Goal: Use online tool/utility: Utilize a website feature to perform a specific function

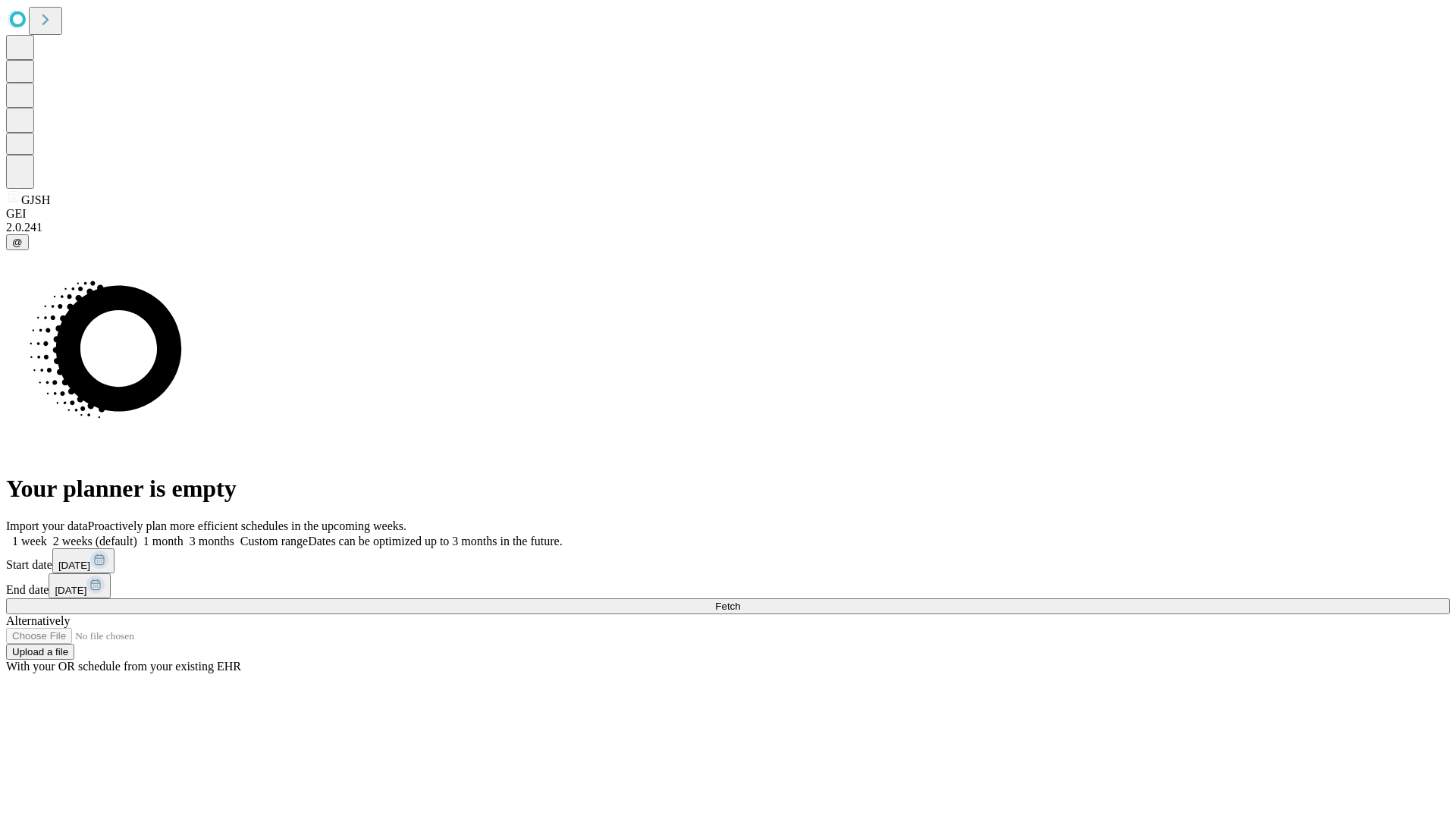
click at [137, 535] on label "2 weeks (default)" at bounding box center [92, 541] width 91 height 13
click at [740, 600] on span "Fetch" at bounding box center [727, 605] width 25 height 11
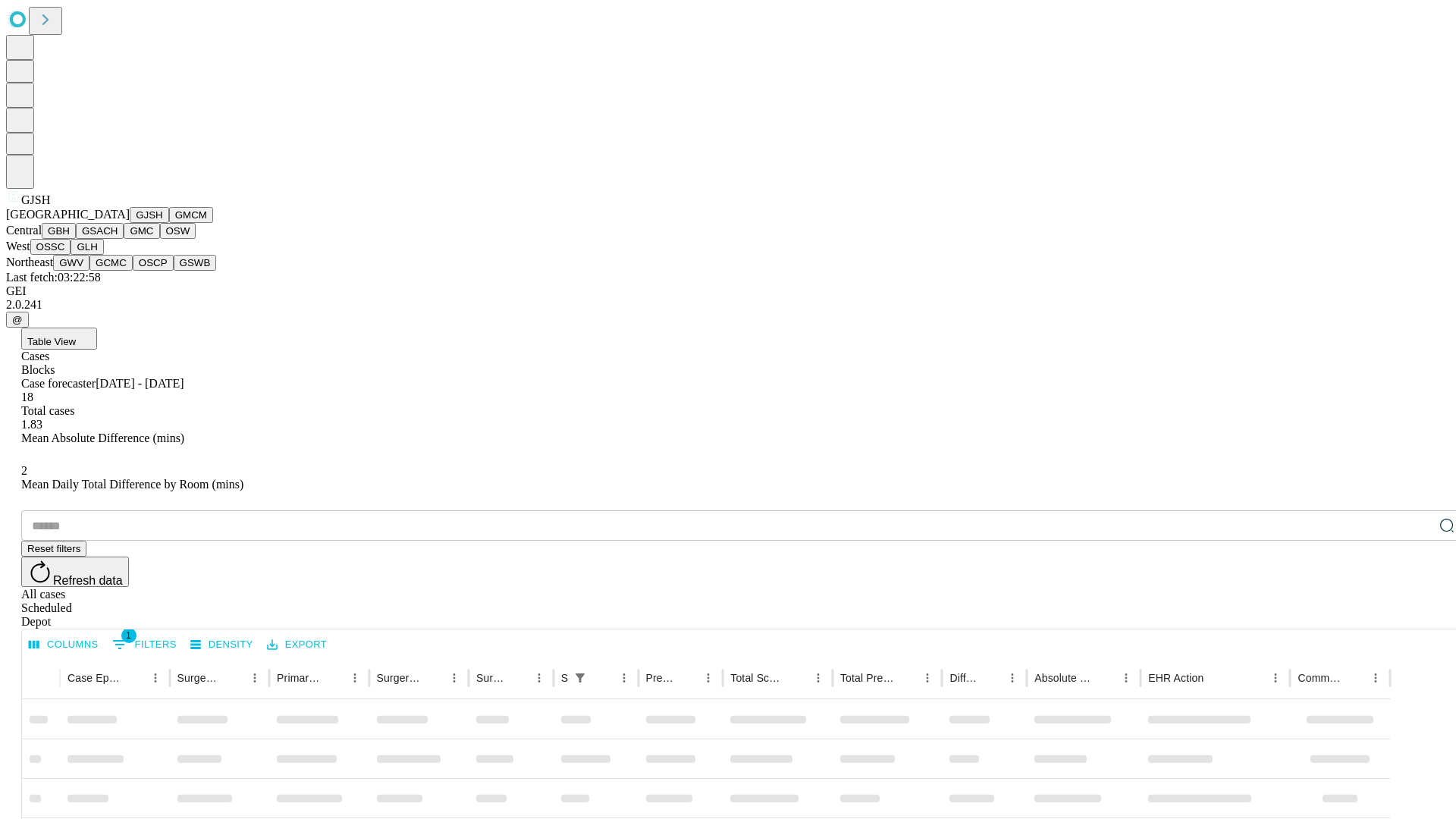
click at [169, 223] on button "GMCM" at bounding box center [190, 214] width 44 height 16
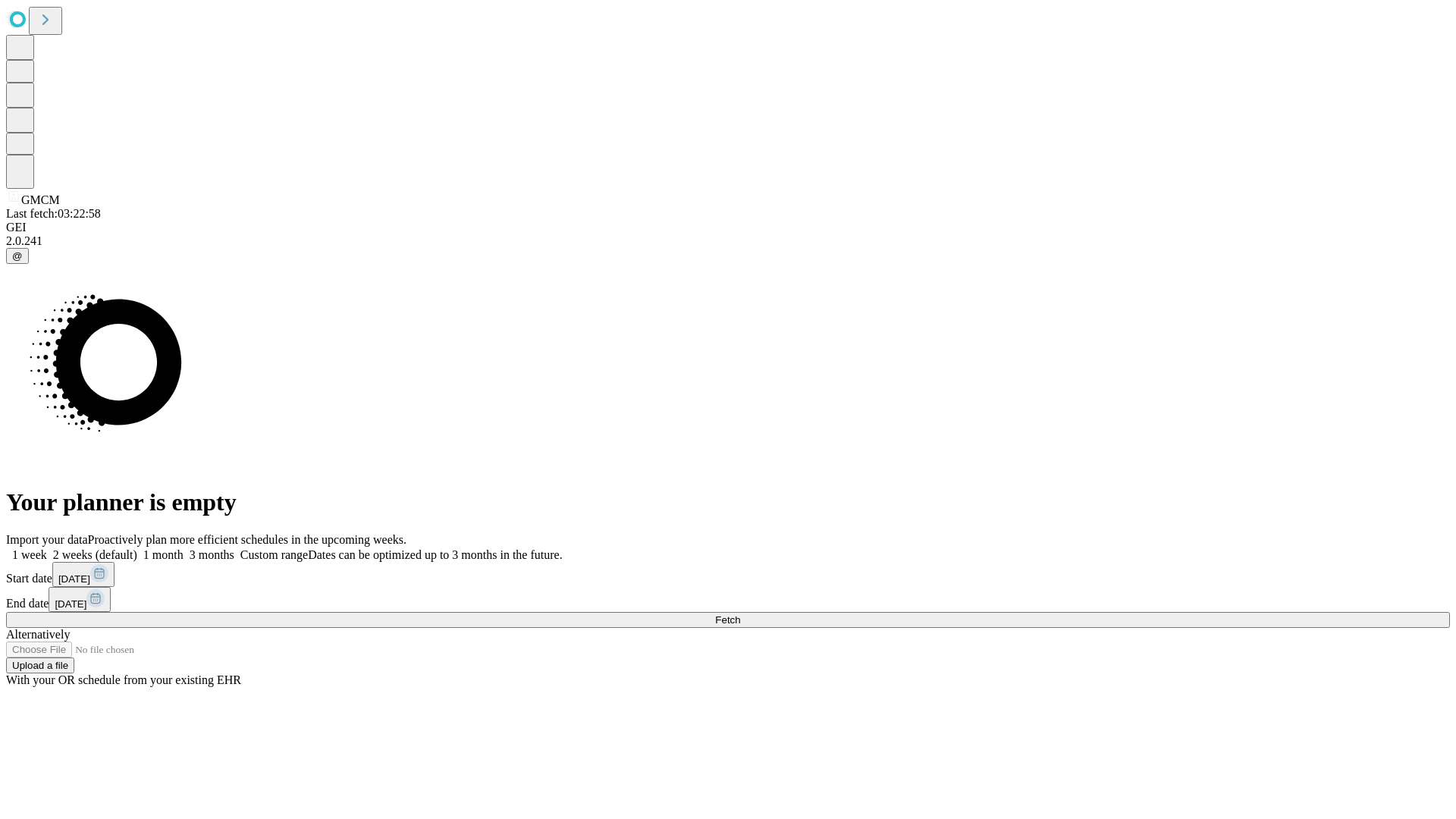
click at [137, 548] on label "2 weeks (default)" at bounding box center [92, 554] width 91 height 13
click at [740, 614] on span "Fetch" at bounding box center [727, 619] width 25 height 11
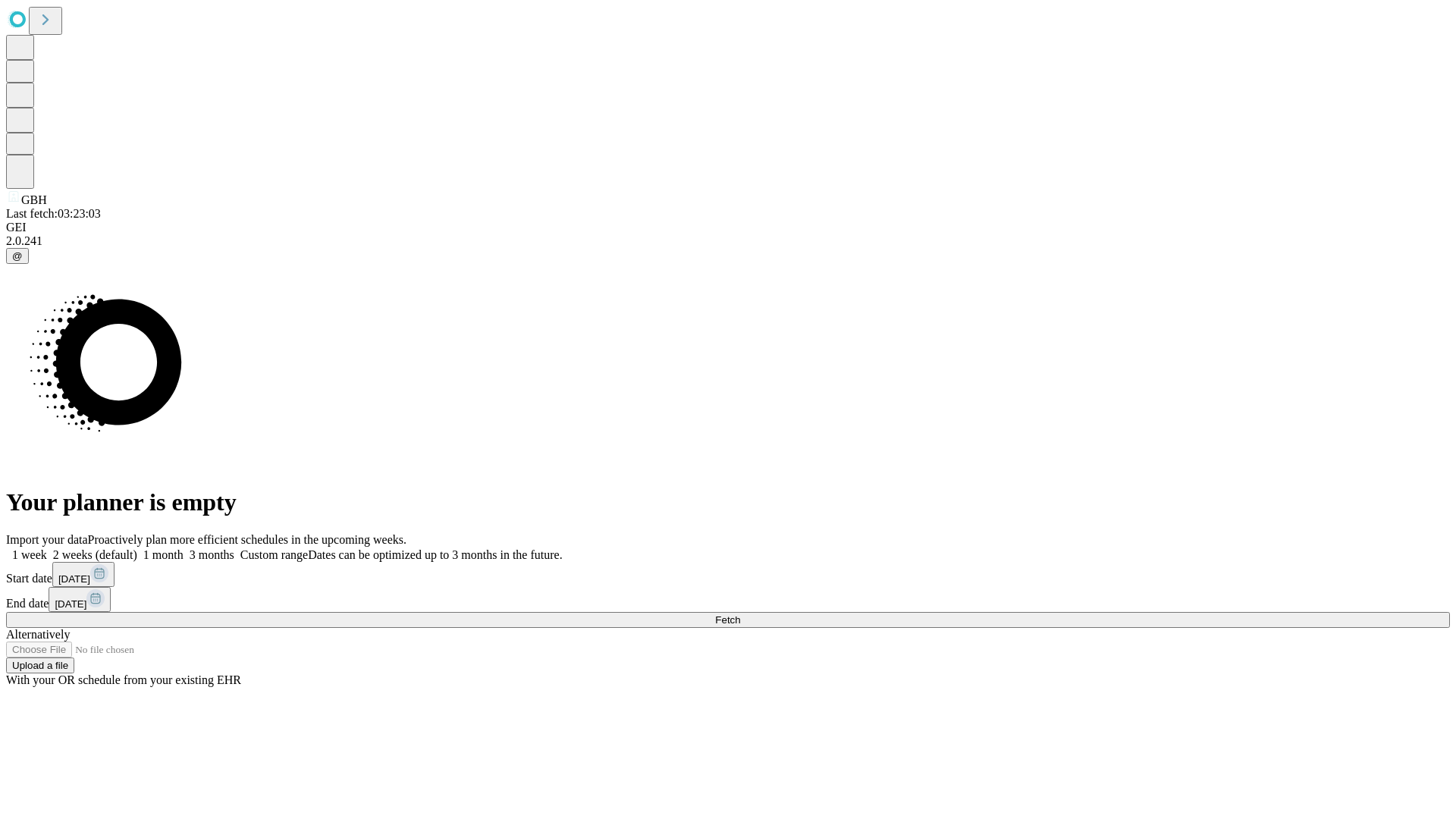
click at [137, 548] on label "2 weeks (default)" at bounding box center [92, 554] width 91 height 13
click at [740, 614] on span "Fetch" at bounding box center [727, 619] width 25 height 11
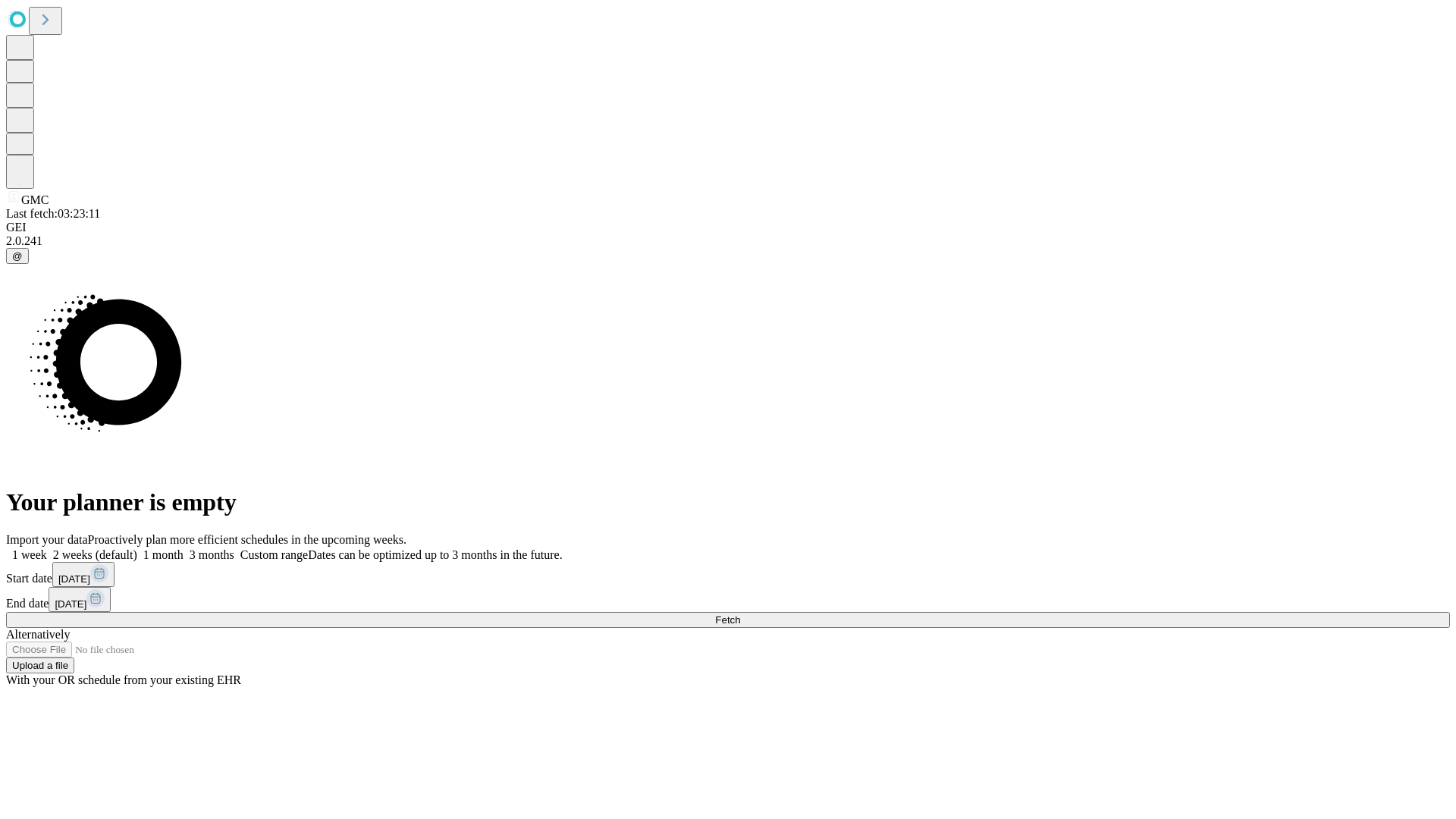
click at [137, 548] on label "2 weeks (default)" at bounding box center [92, 554] width 91 height 13
click at [740, 614] on span "Fetch" at bounding box center [727, 619] width 25 height 11
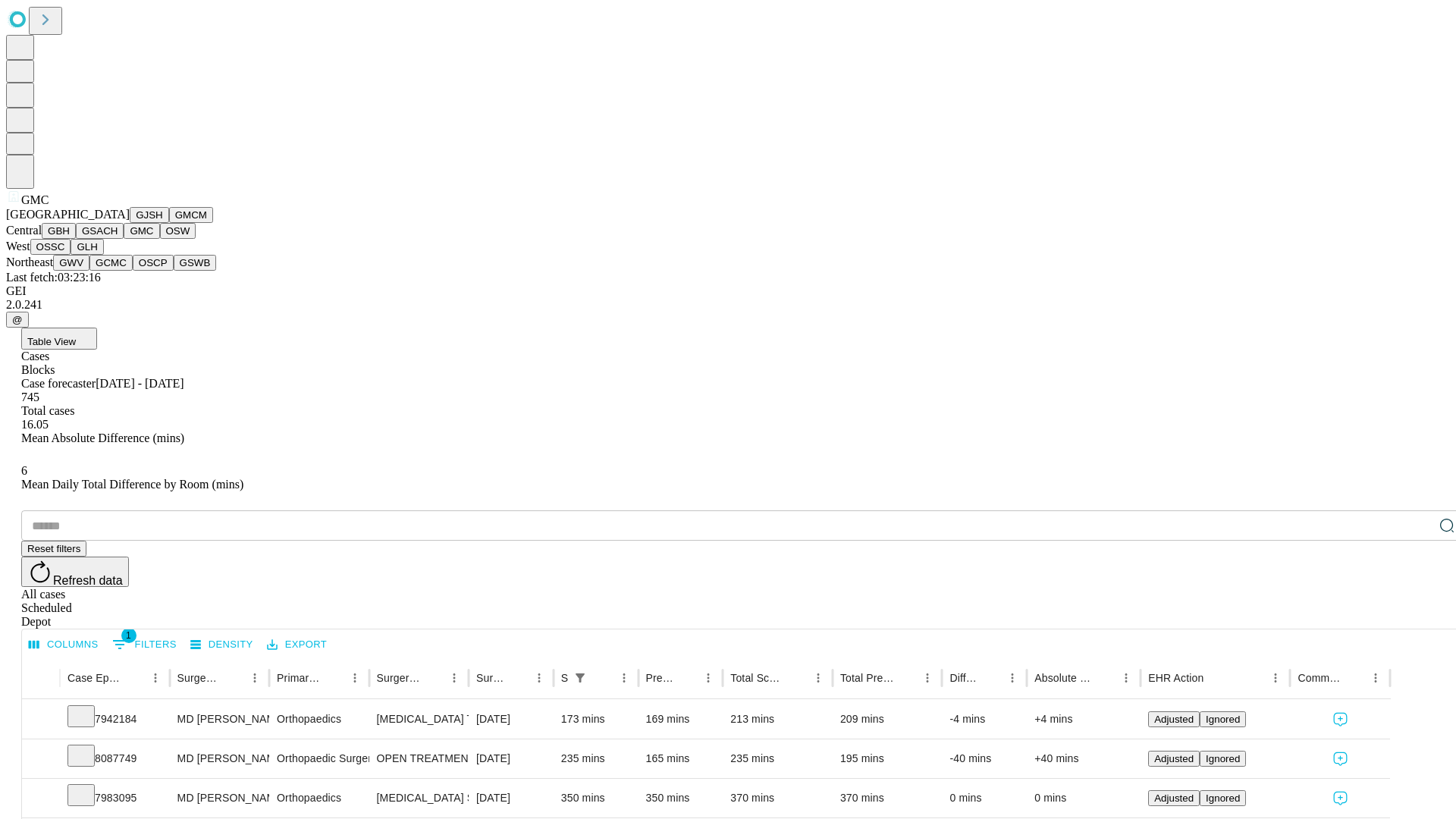
click at [160, 239] on button "OSW" at bounding box center [178, 231] width 37 height 16
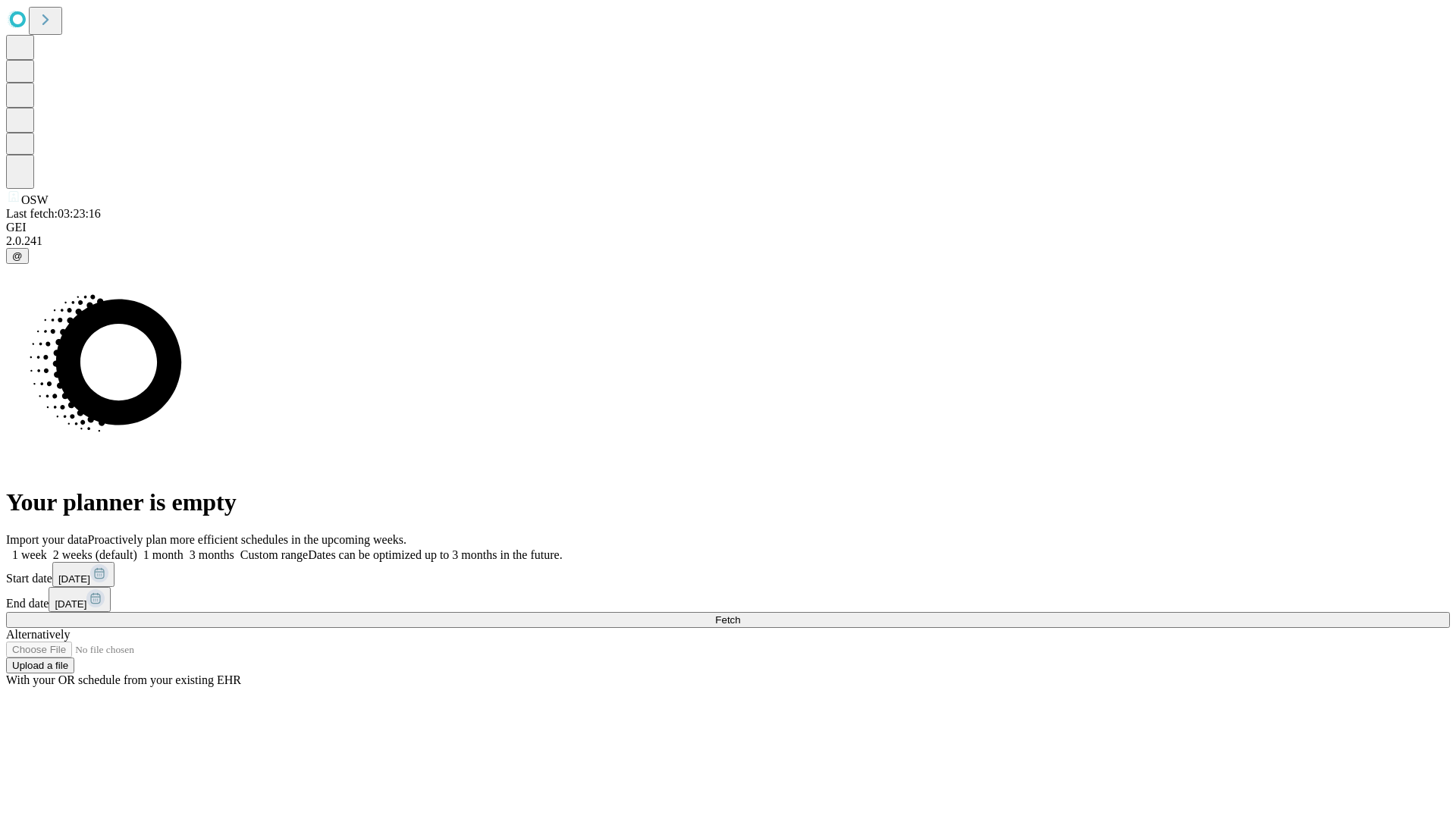
click at [137, 548] on label "2 weeks (default)" at bounding box center [92, 554] width 91 height 13
click at [740, 614] on span "Fetch" at bounding box center [727, 619] width 25 height 11
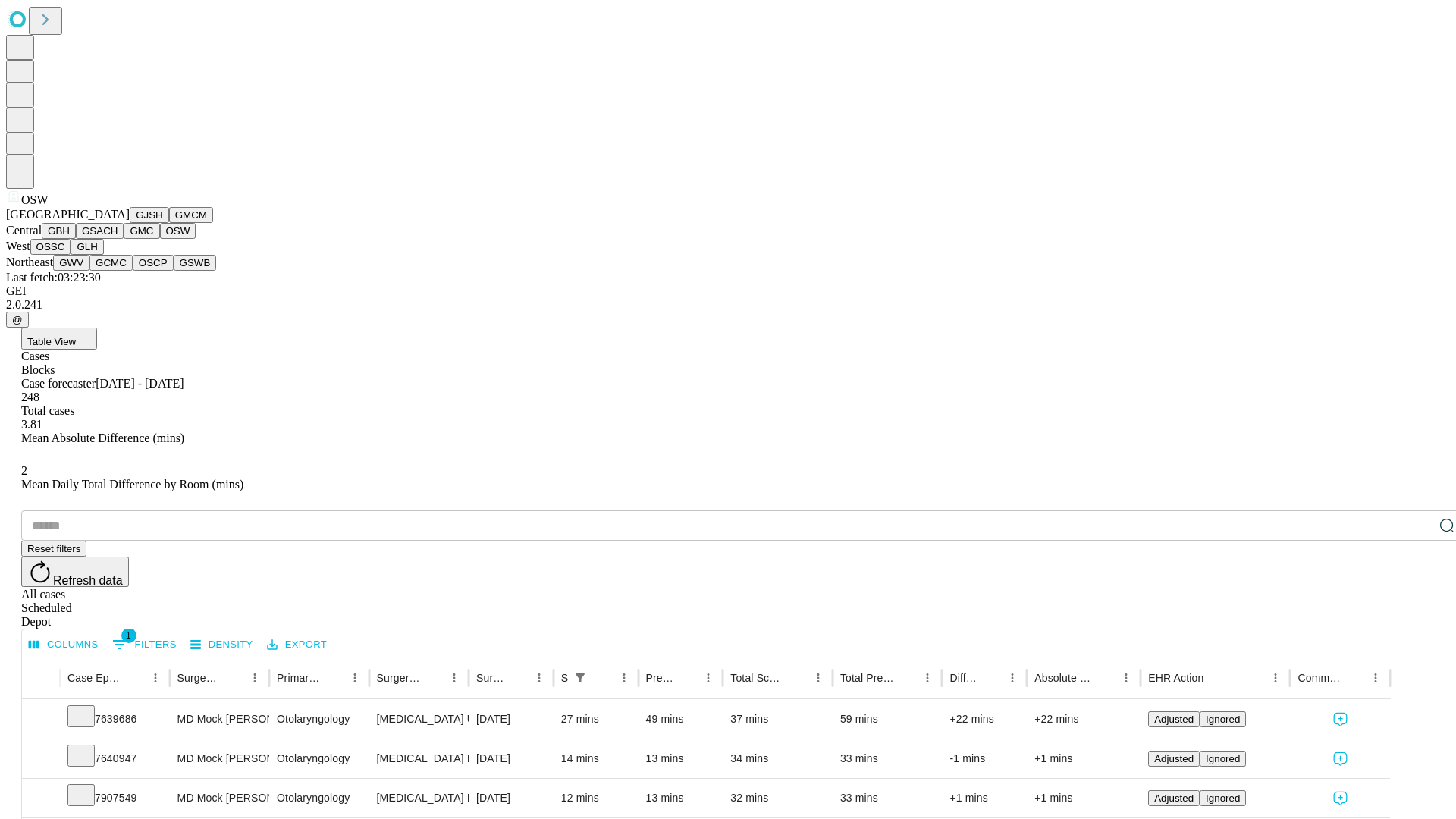
click at [71, 254] on button "OSSC" at bounding box center [51, 247] width 41 height 16
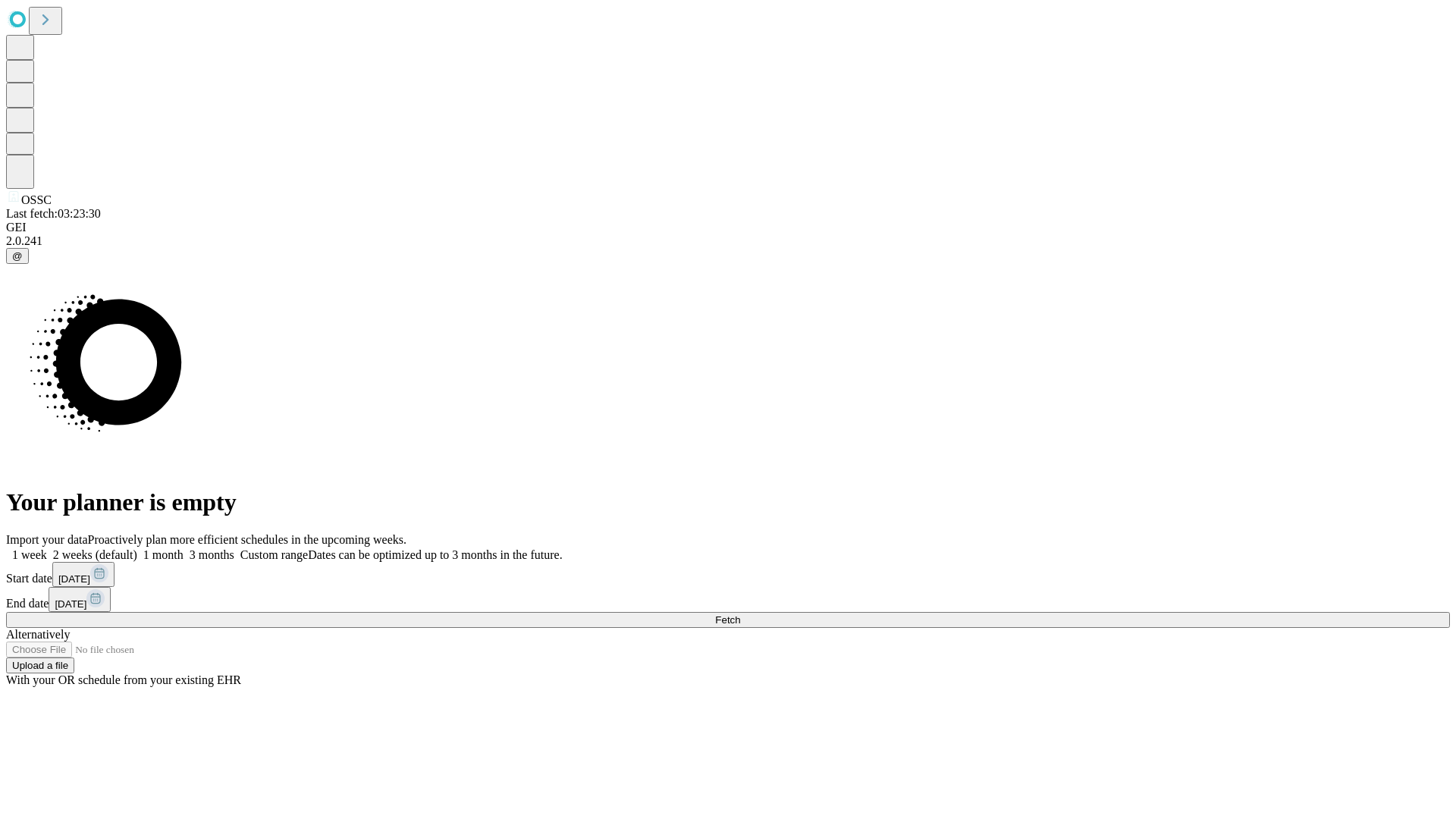
click at [137, 548] on label "2 weeks (default)" at bounding box center [92, 554] width 91 height 13
click at [740, 614] on span "Fetch" at bounding box center [727, 619] width 25 height 11
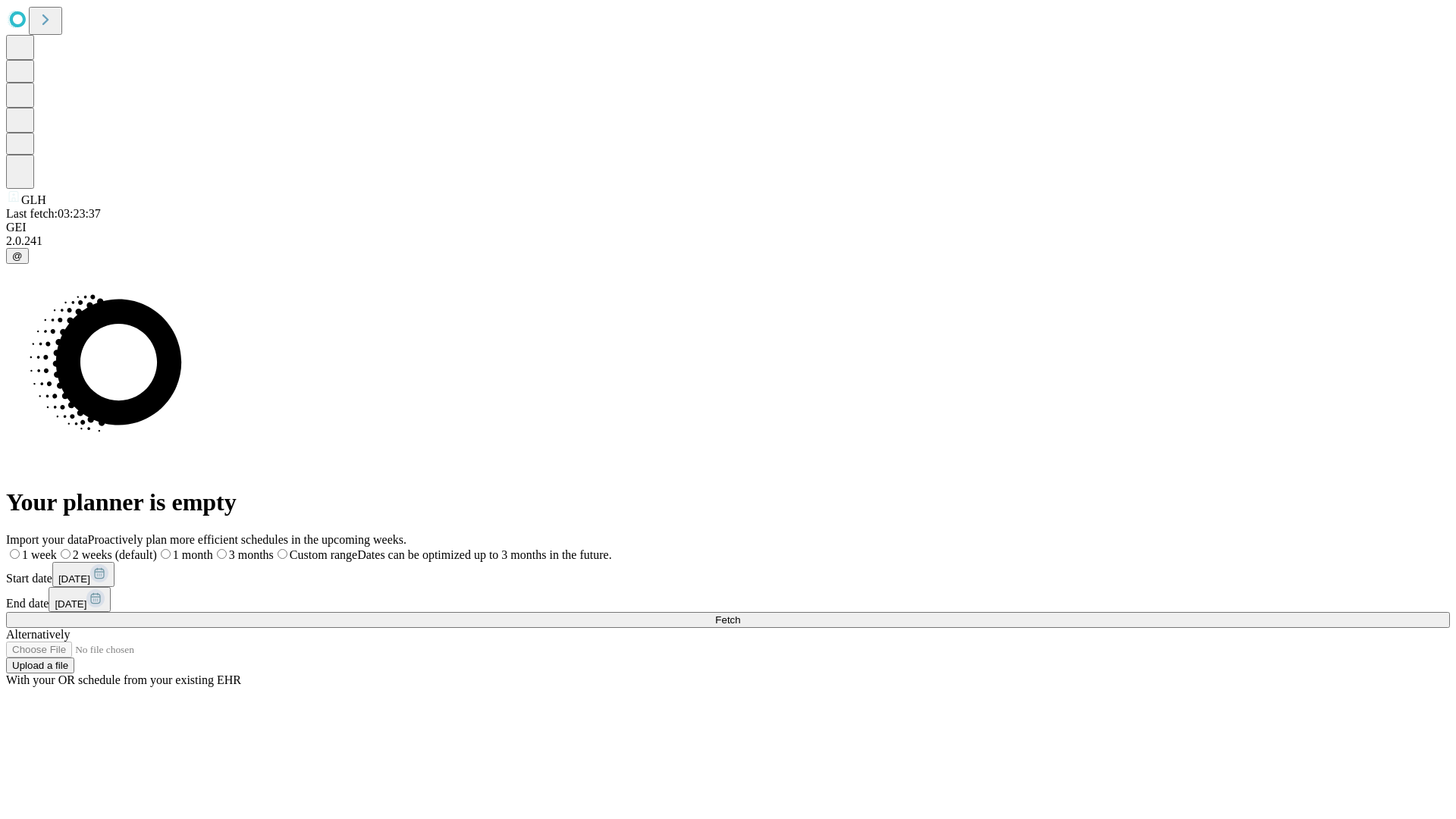
click at [740, 614] on span "Fetch" at bounding box center [727, 619] width 25 height 11
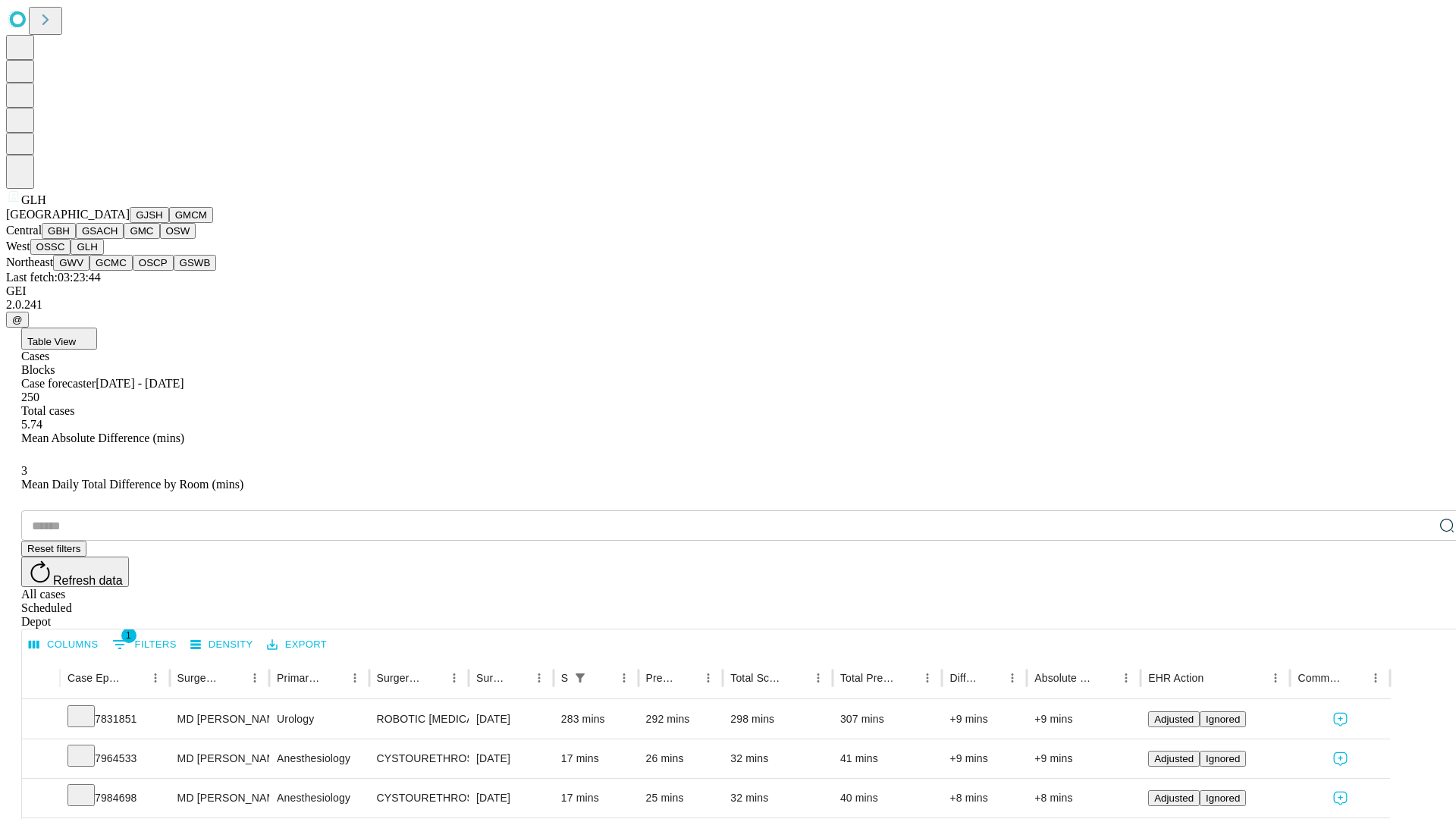
click at [90, 271] on button "GWV" at bounding box center [71, 262] width 37 height 16
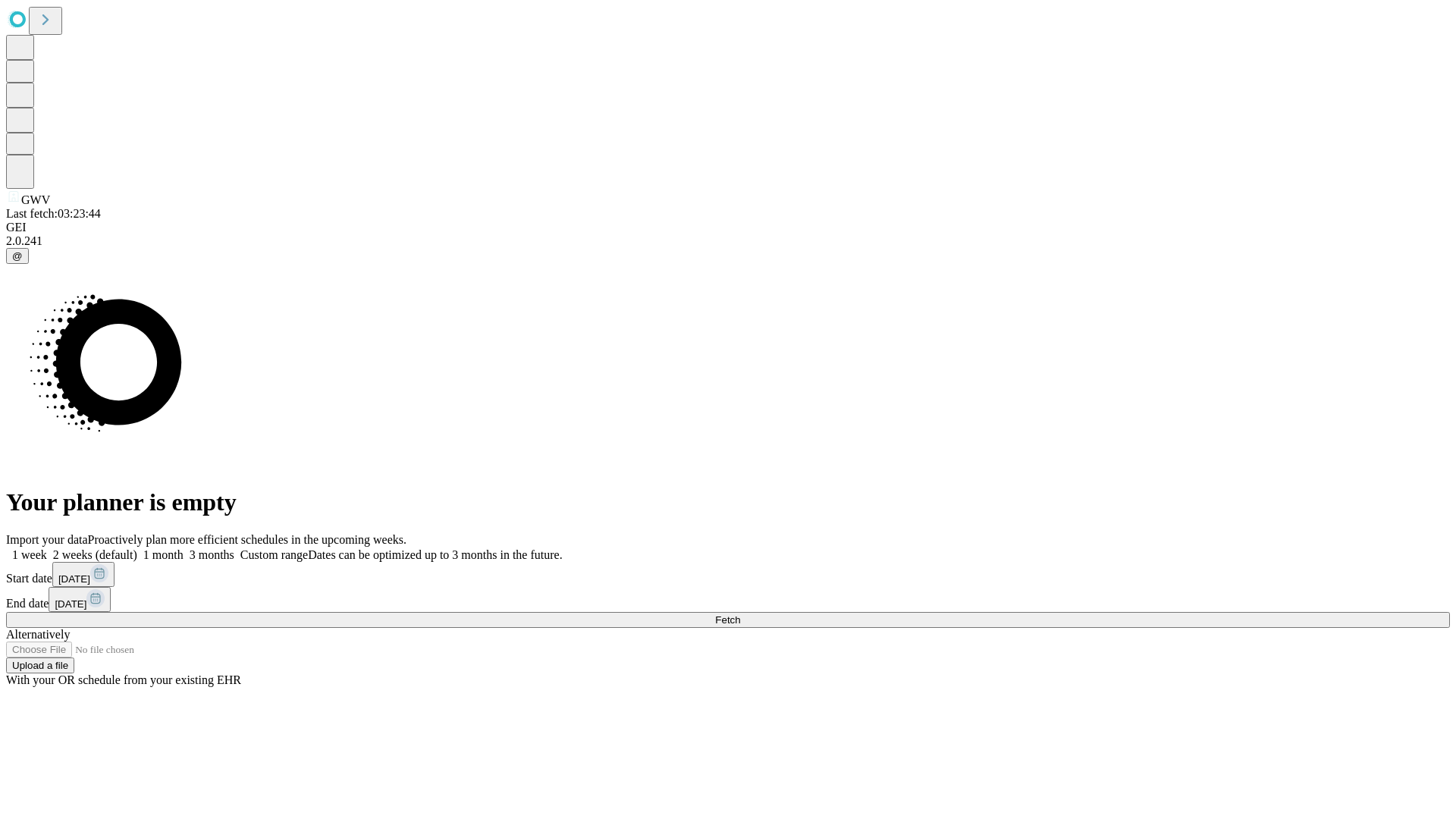
click at [137, 548] on label "2 weeks (default)" at bounding box center [92, 554] width 91 height 13
click at [740, 614] on span "Fetch" at bounding box center [727, 619] width 25 height 11
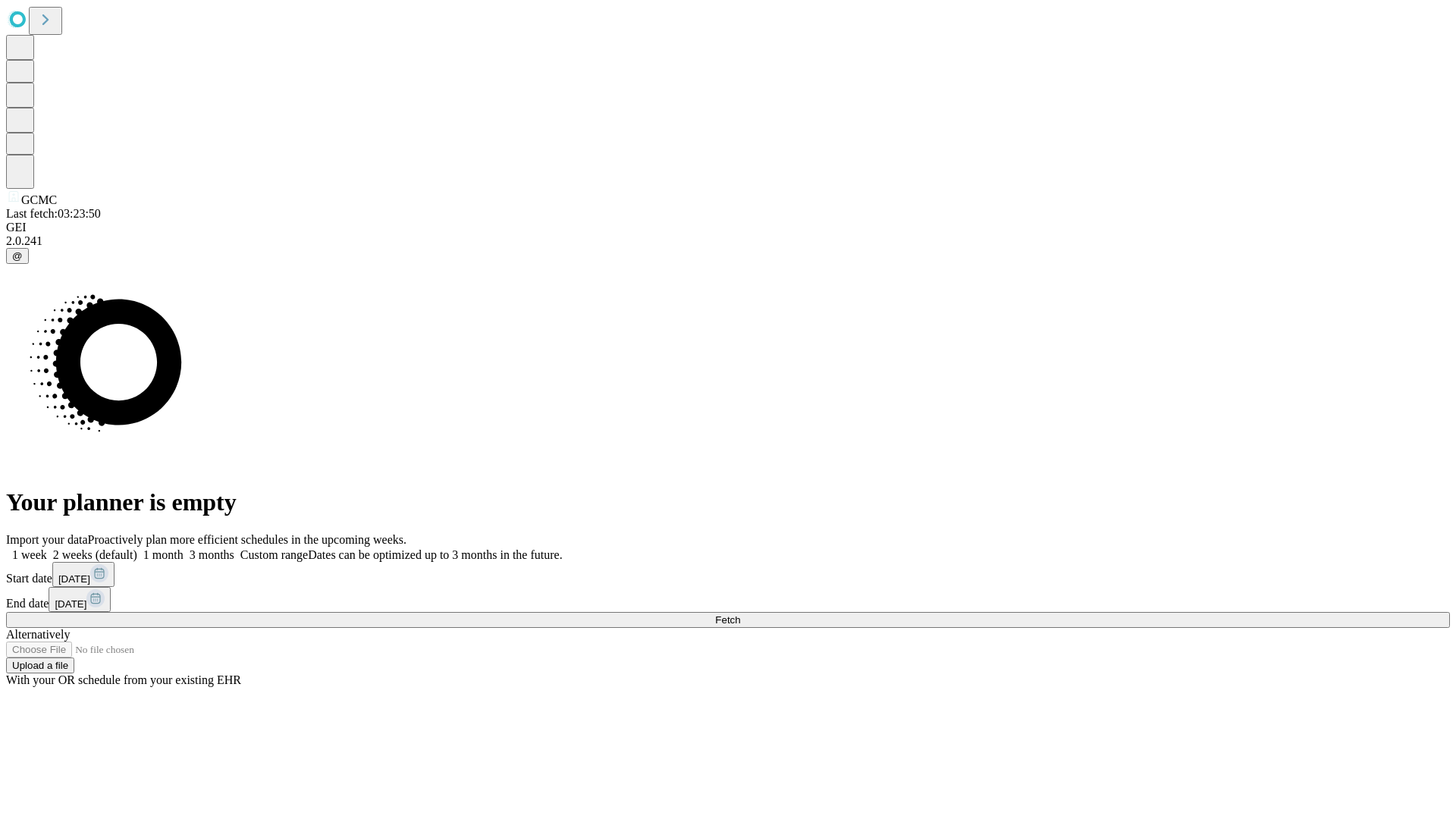
click at [740, 614] on span "Fetch" at bounding box center [727, 619] width 25 height 11
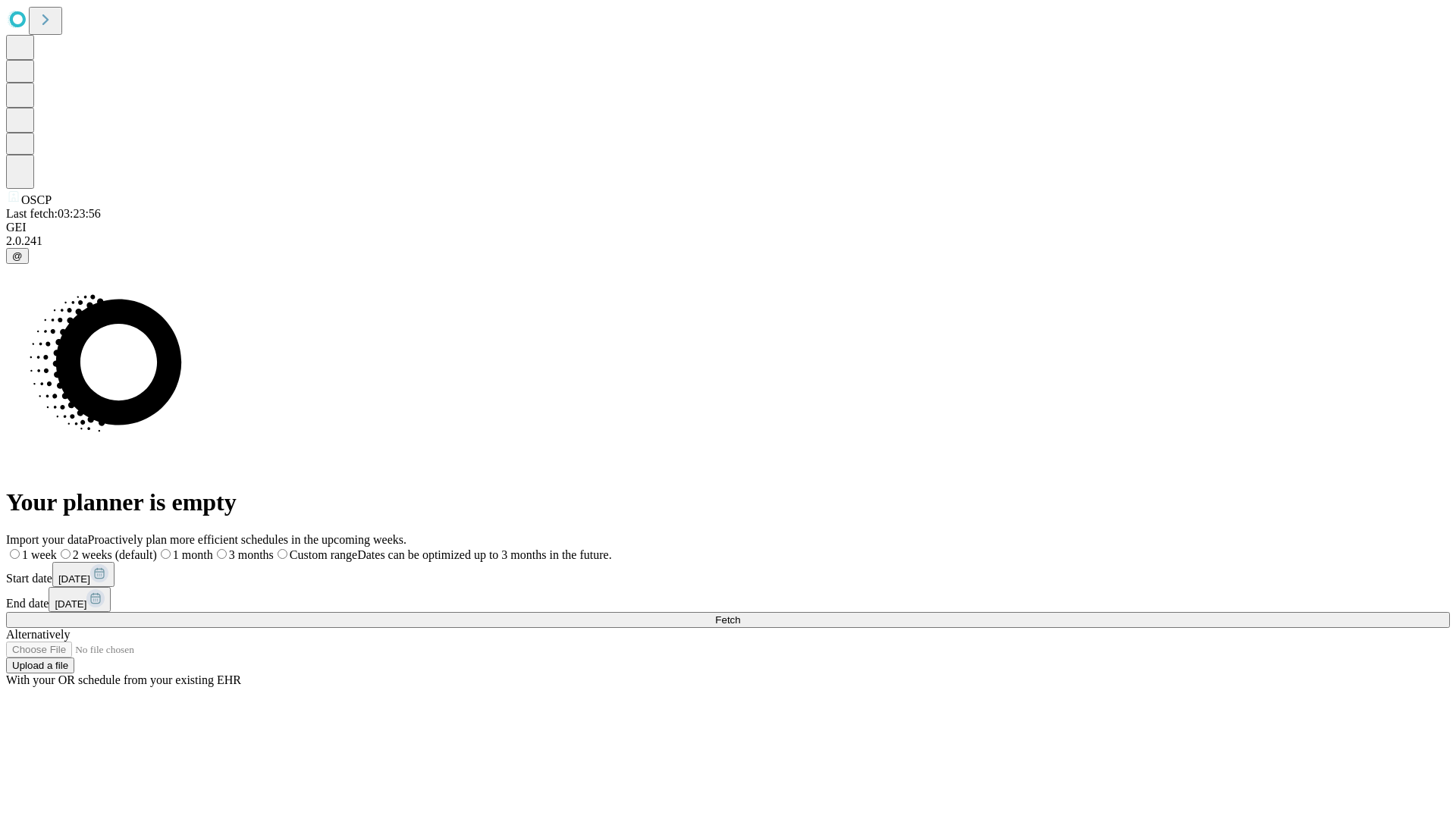
click at [157, 548] on label "2 weeks (default)" at bounding box center [107, 554] width 100 height 13
click at [740, 614] on span "Fetch" at bounding box center [727, 619] width 25 height 11
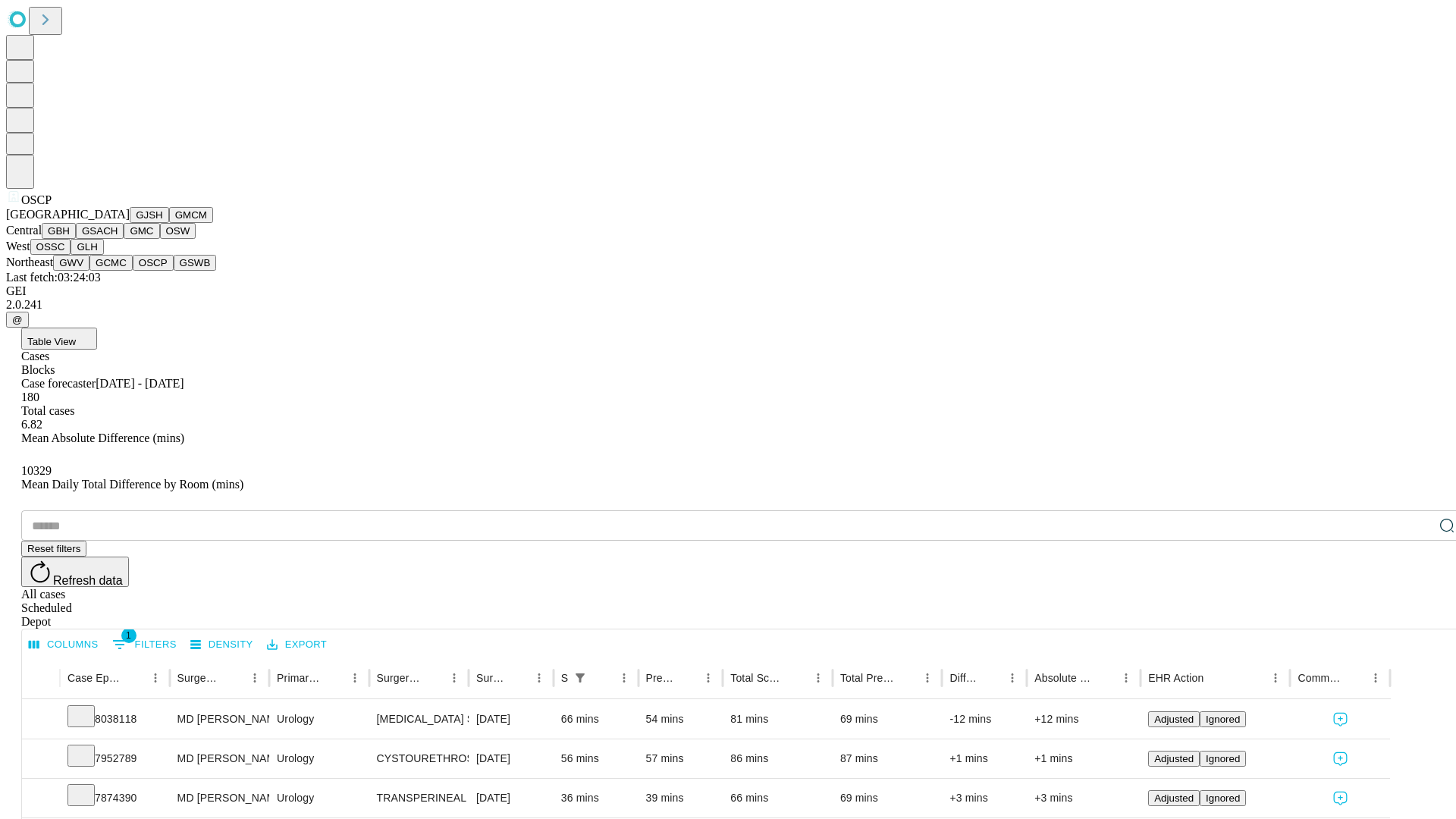
click at [173, 271] on button "GSWB" at bounding box center [195, 262] width 44 height 16
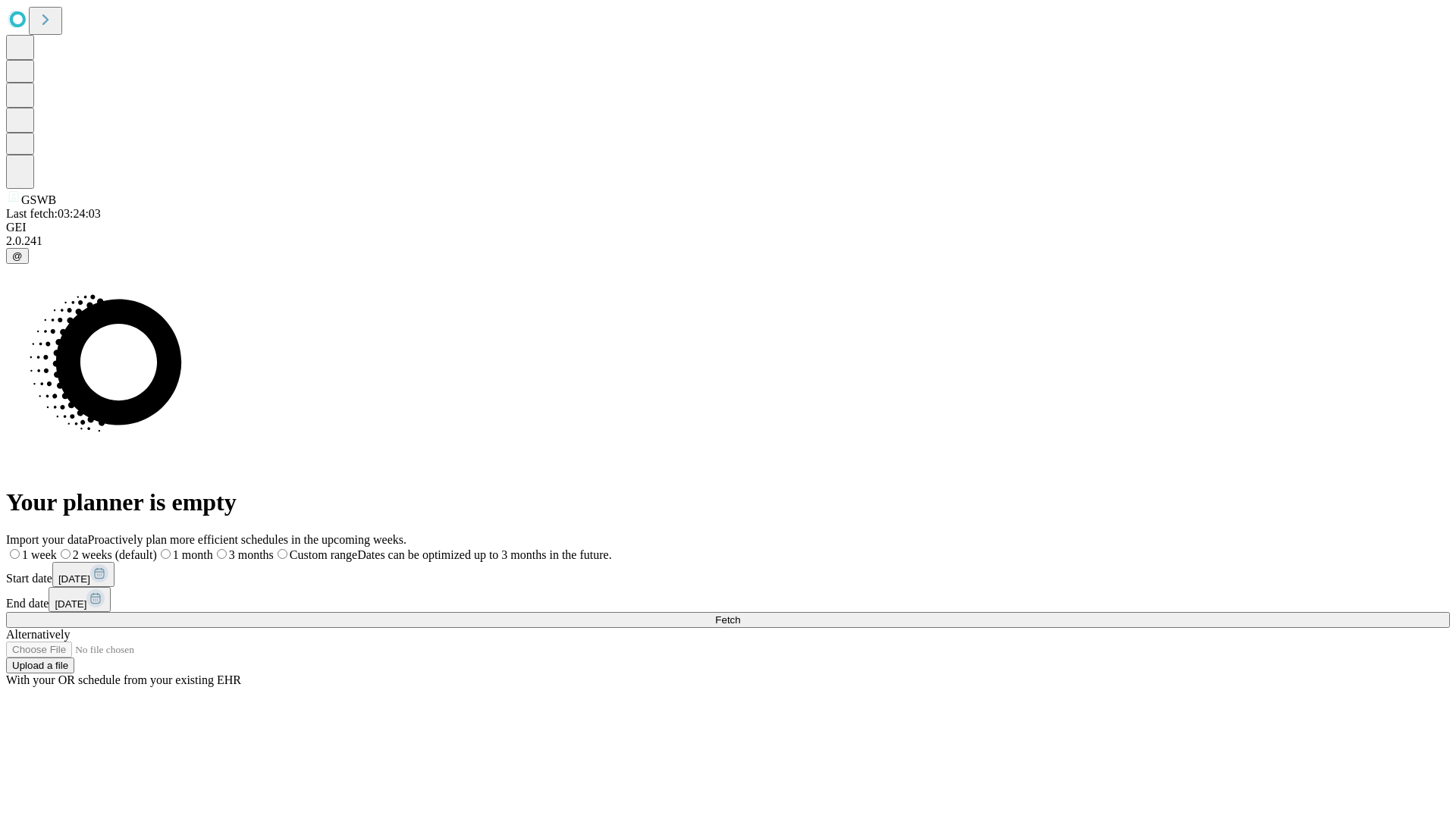
click at [157, 548] on label "2 weeks (default)" at bounding box center [107, 554] width 100 height 13
click at [740, 614] on span "Fetch" at bounding box center [727, 619] width 25 height 11
